Goal: Task Accomplishment & Management: Use online tool/utility

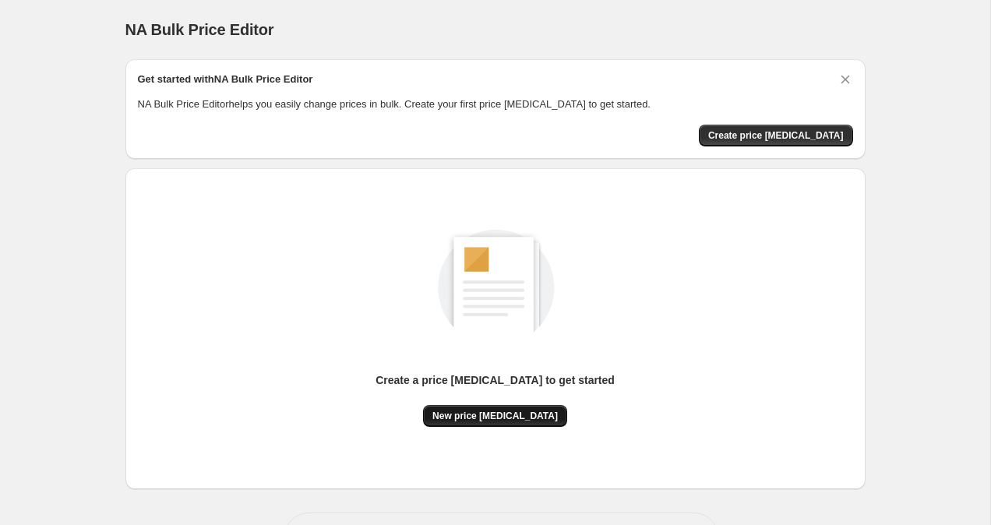
click at [502, 419] on span "New price [MEDICAL_DATA]" at bounding box center [494, 416] width 125 height 12
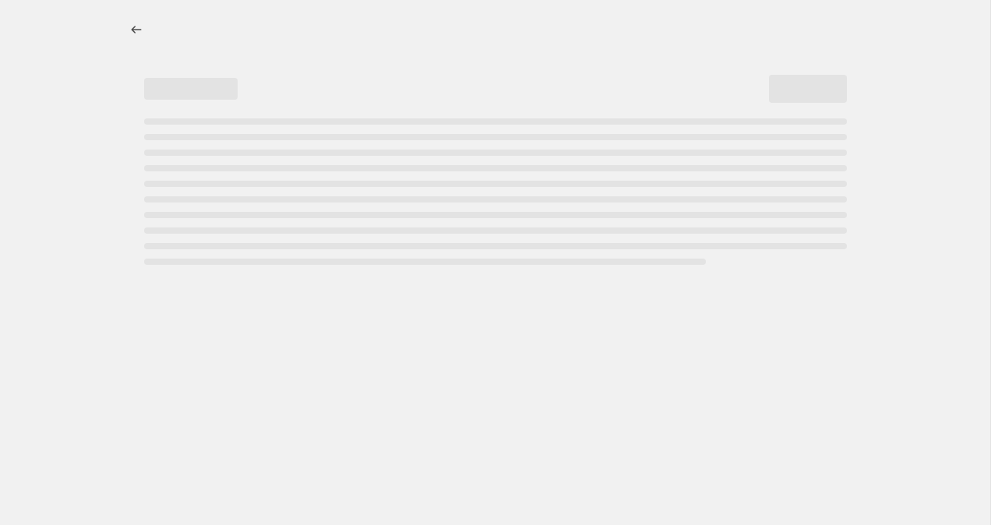
select select "percentage"
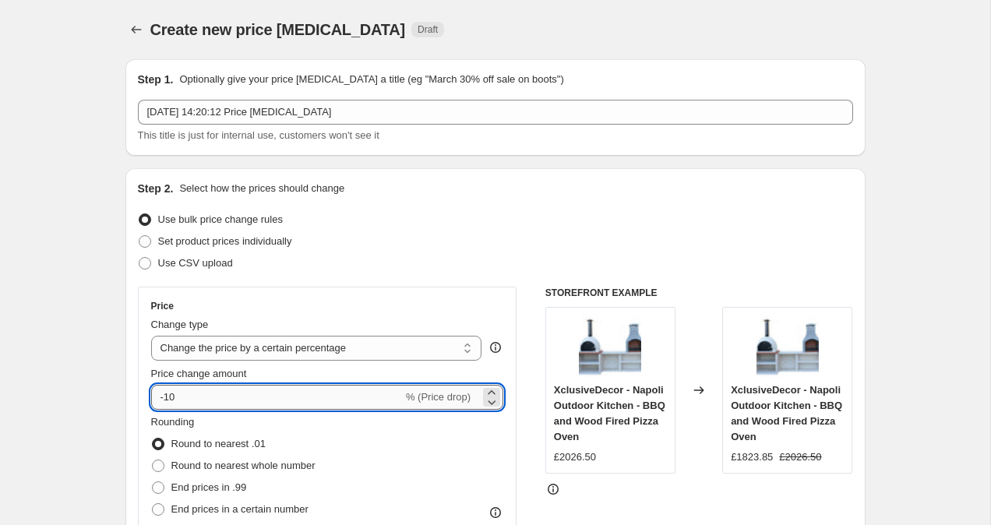
click at [289, 399] on input "-10" at bounding box center [277, 397] width 252 height 25
type input "-1"
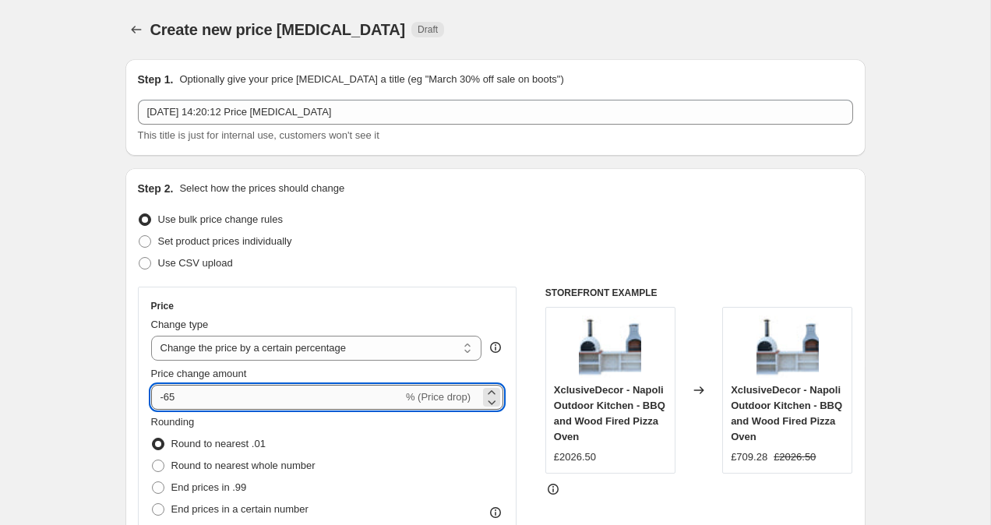
click at [216, 394] on input "-65" at bounding box center [277, 397] width 252 height 25
type input "-6"
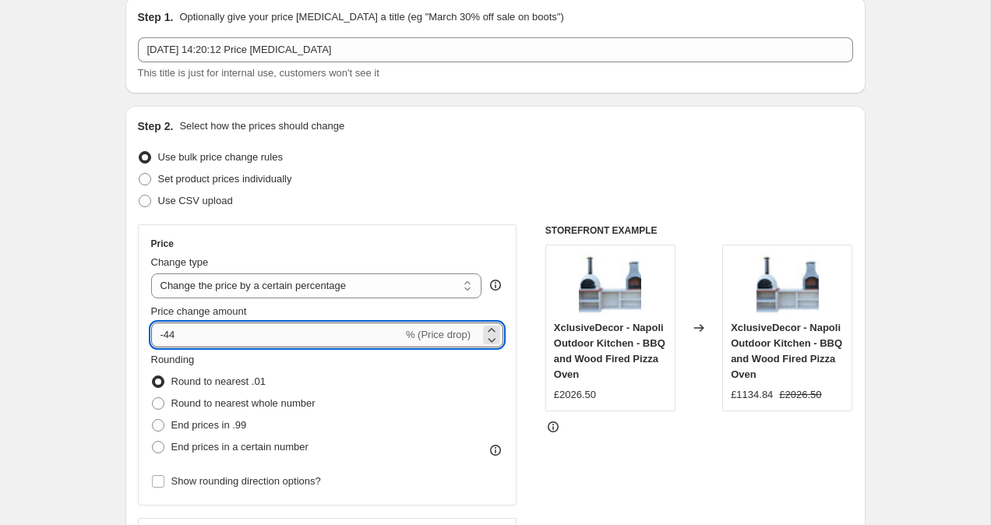
click at [230, 341] on input "-44" at bounding box center [277, 335] width 252 height 25
type input "-4"
type input "-35"
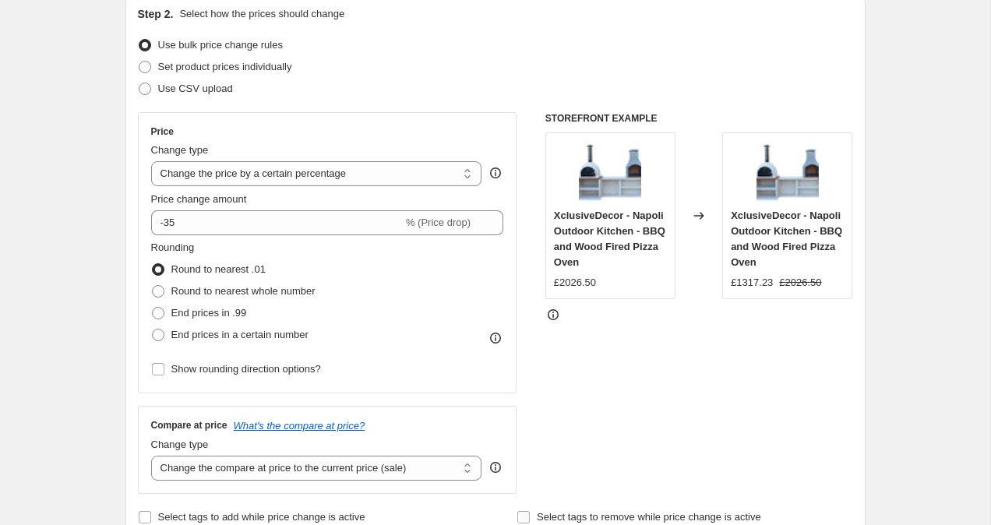
scroll to position [175, 0]
click at [178, 317] on span "End prices in .99" at bounding box center [209, 312] width 76 height 12
click at [153, 307] on input "End prices in .99" at bounding box center [152, 306] width 1 height 1
radio input "true"
click at [178, 334] on span "End prices in a certain number" at bounding box center [239, 334] width 137 height 12
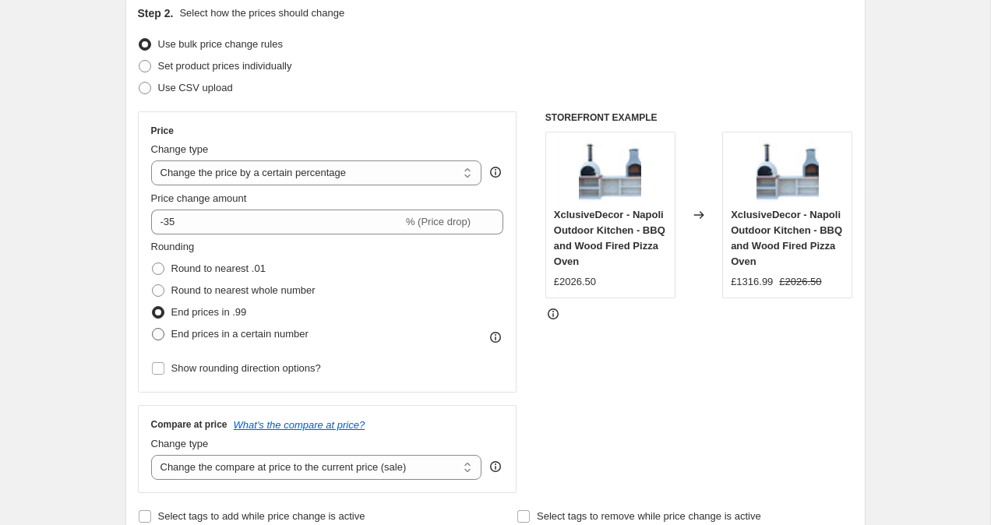
click at [153, 329] on input "End prices in a certain number" at bounding box center [152, 328] width 1 height 1
radio input "true"
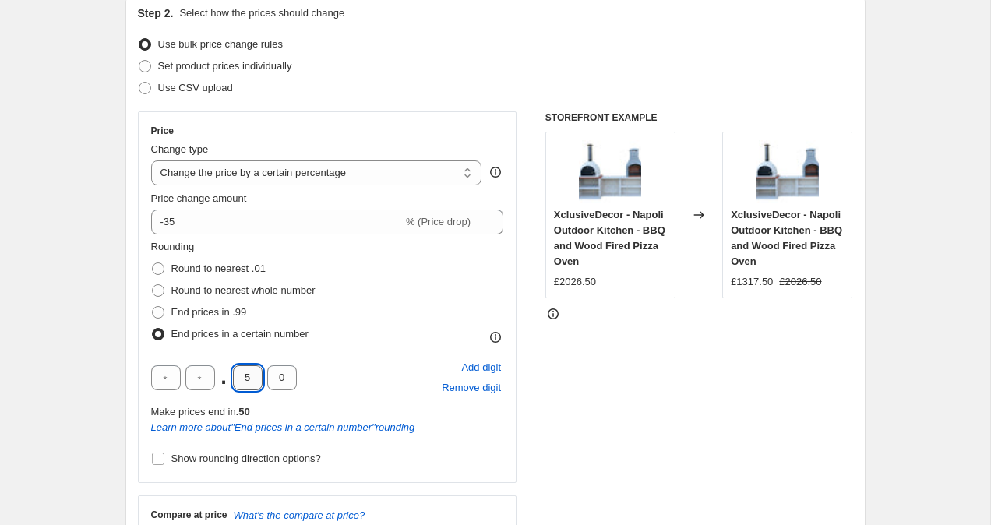
click at [255, 381] on input "5" at bounding box center [248, 377] width 30 height 25
type input "4"
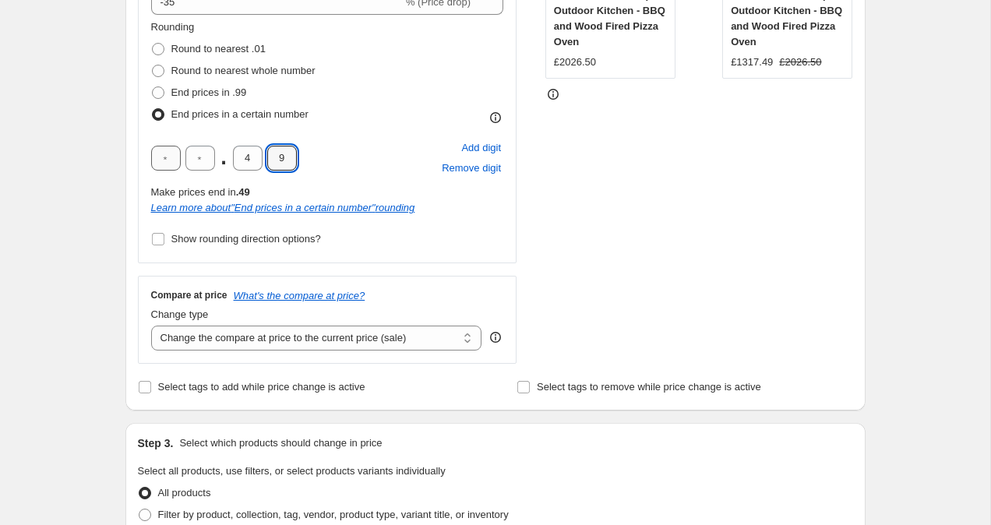
scroll to position [425, 0]
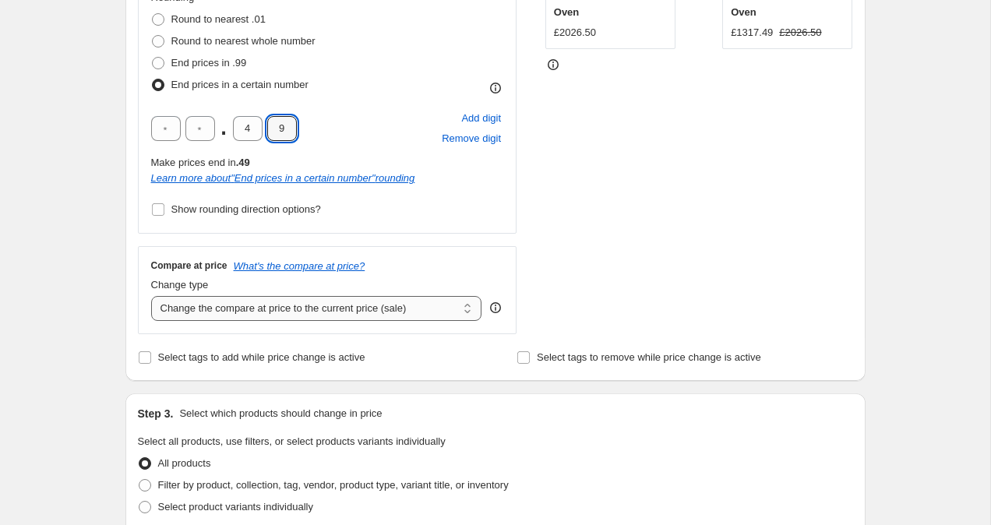
type input "9"
click at [245, 316] on select "Change the compare at price to the current price (sale) Change the compare at p…" at bounding box center [316, 308] width 331 height 25
select select "remove"
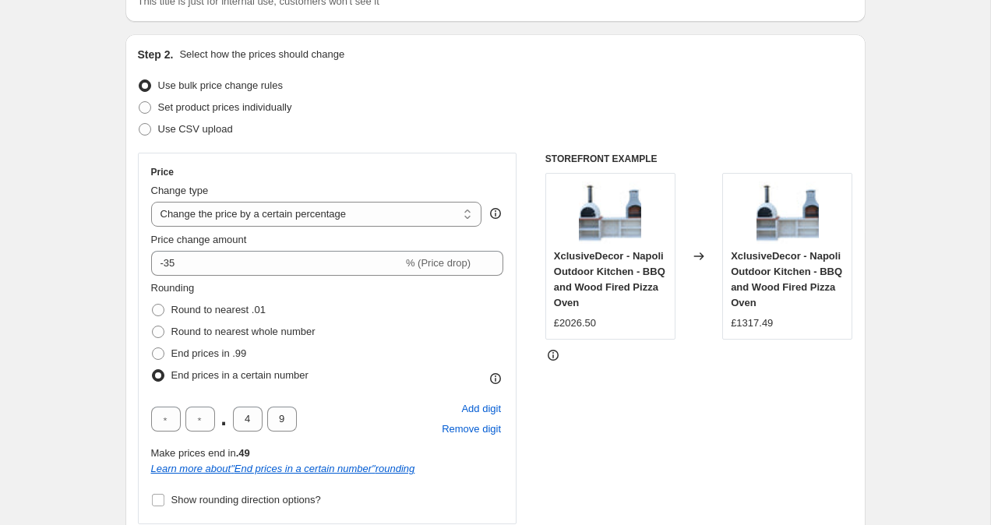
scroll to position [131, 0]
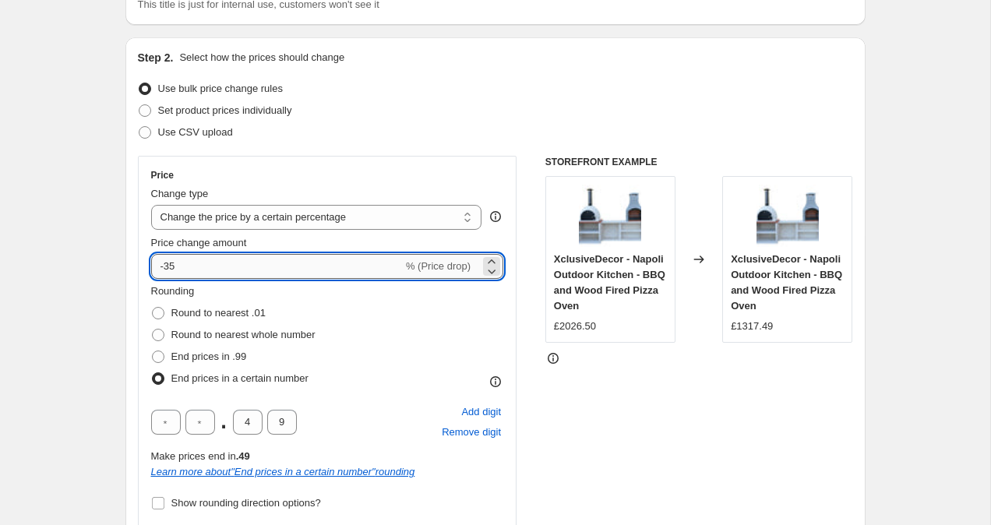
click at [249, 259] on input "-35" at bounding box center [277, 266] width 252 height 25
type input "-3"
type input "-25"
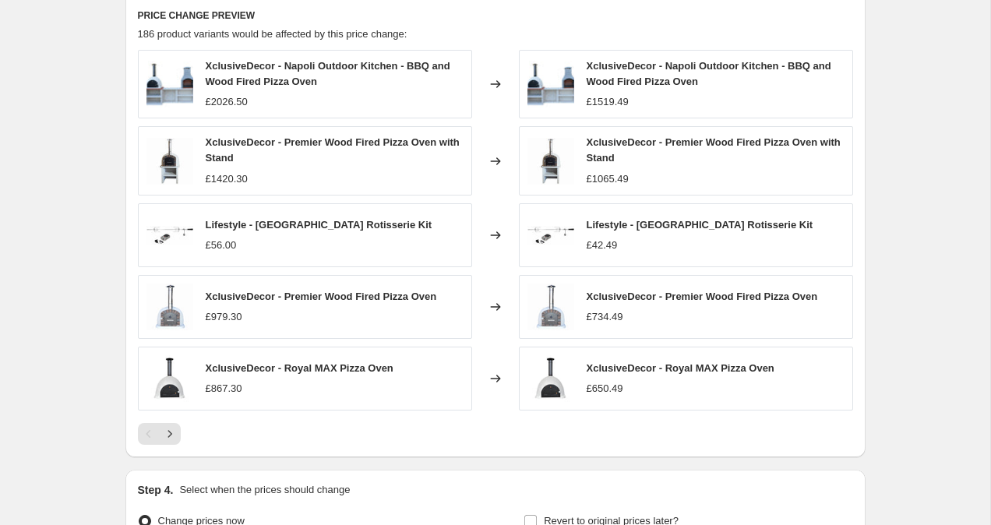
scroll to position [1133, 0]
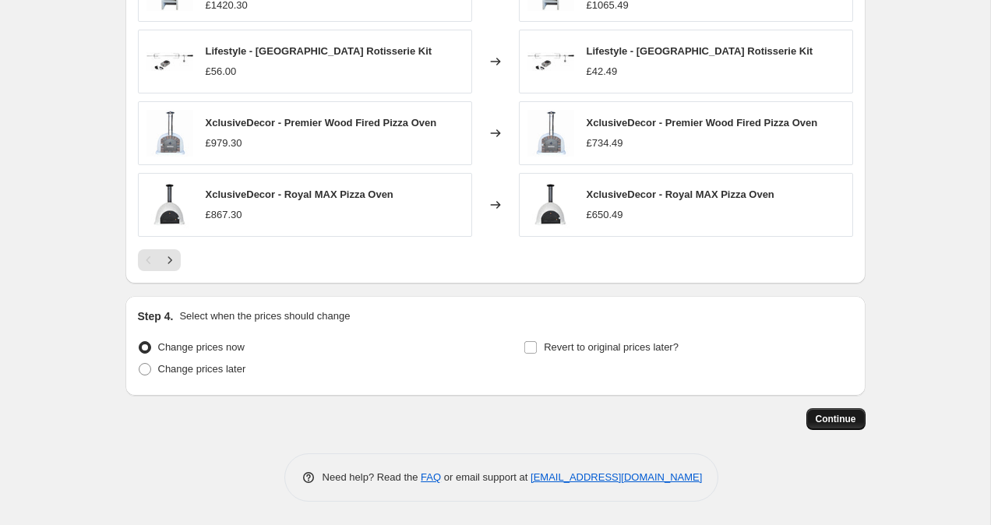
click at [850, 425] on button "Continue" at bounding box center [835, 419] width 59 height 22
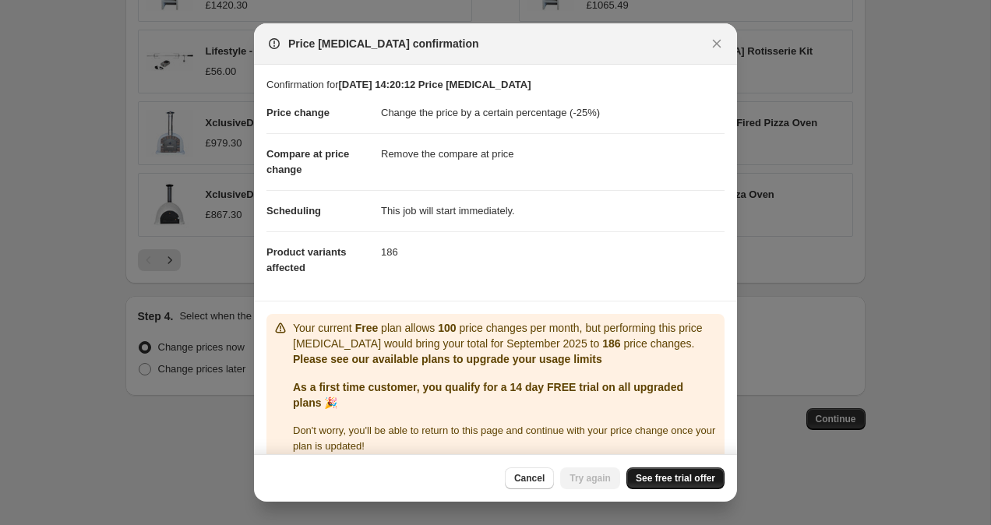
click at [654, 478] on span "See free trial offer" at bounding box center [675, 478] width 79 height 12
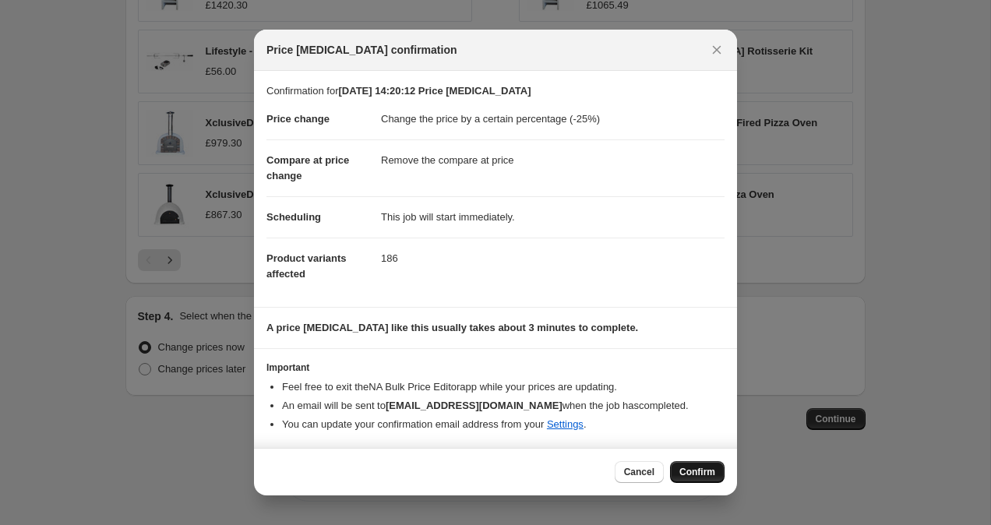
click at [696, 474] on span "Confirm" at bounding box center [697, 472] width 36 height 12
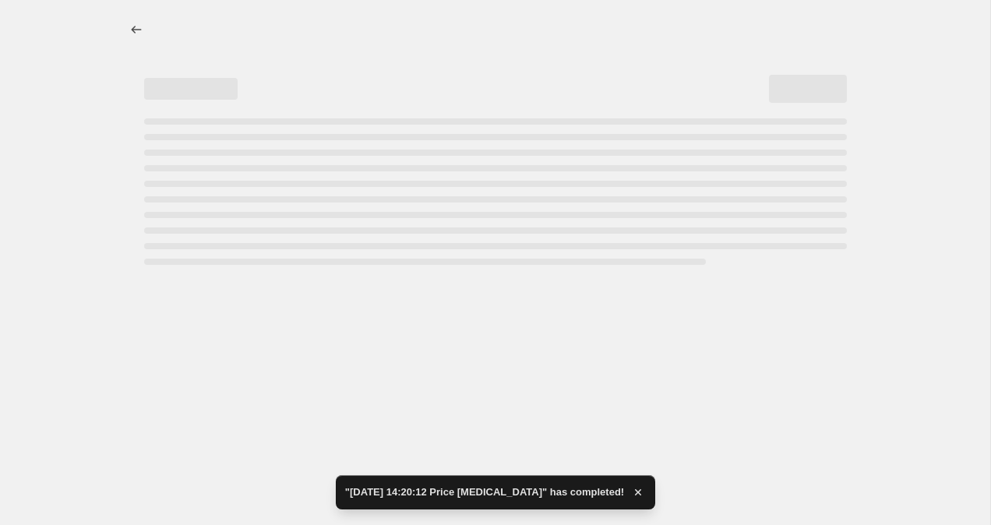
select select "percentage"
select select "remove"
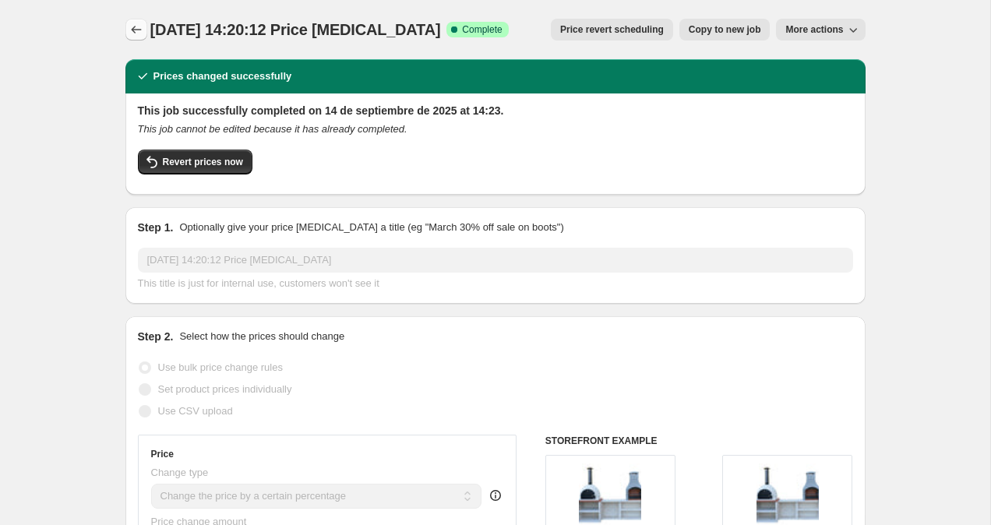
click at [139, 27] on icon "Price change jobs" at bounding box center [137, 30] width 16 height 16
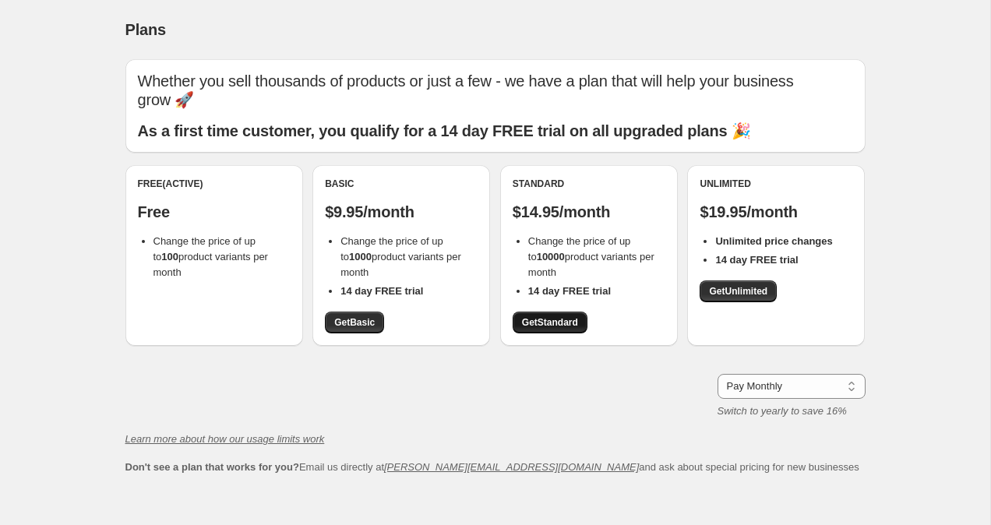
click at [553, 316] on span "Get Standard" at bounding box center [550, 322] width 56 height 12
